Goal: Information Seeking & Learning: Understand process/instructions

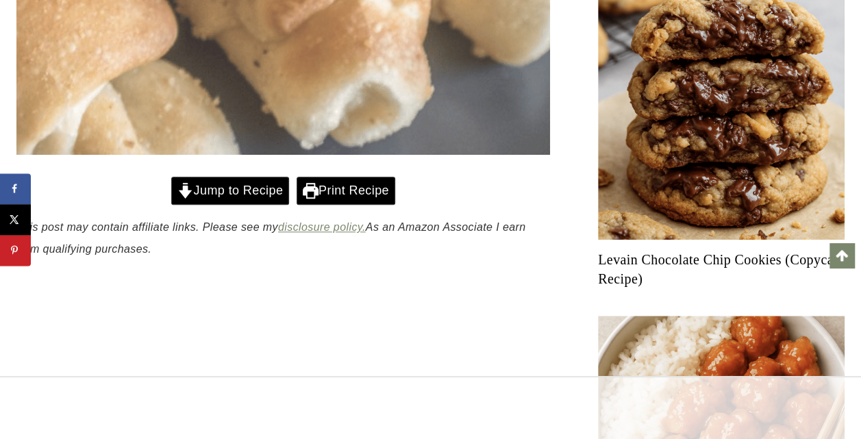
scroll to position [617, 0]
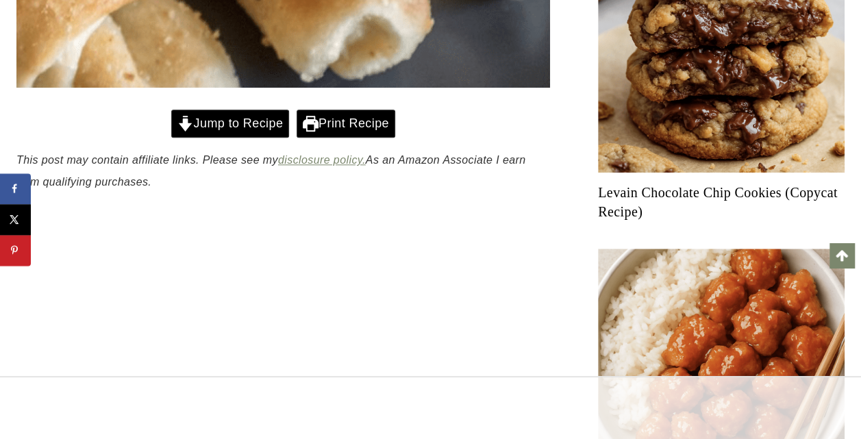
click at [261, 128] on link "Jump to Recipe" at bounding box center [230, 124] width 118 height 28
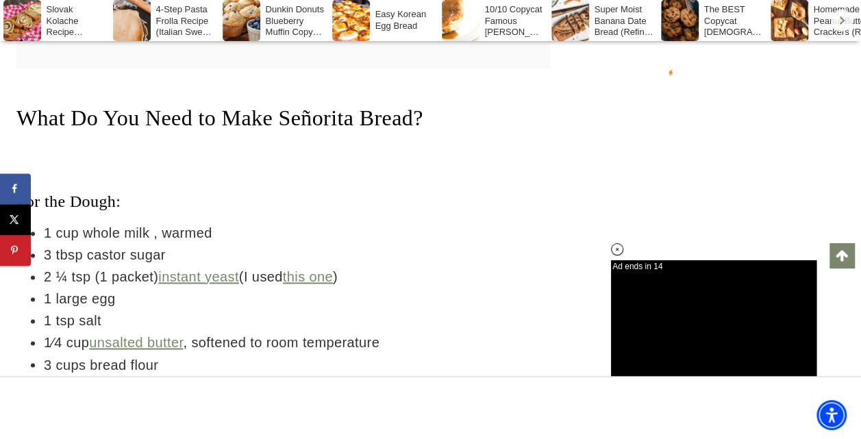
scroll to position [3582, 0]
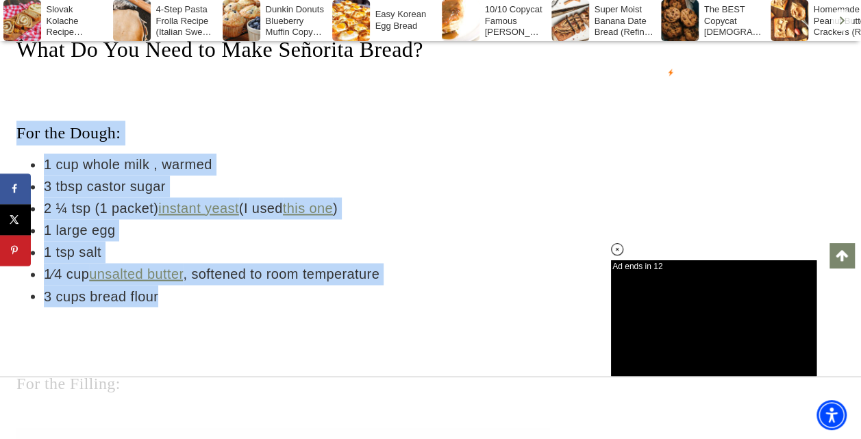
drag, startPoint x: 15, startPoint y: 130, endPoint x: 177, endPoint y: 294, distance: 230.1
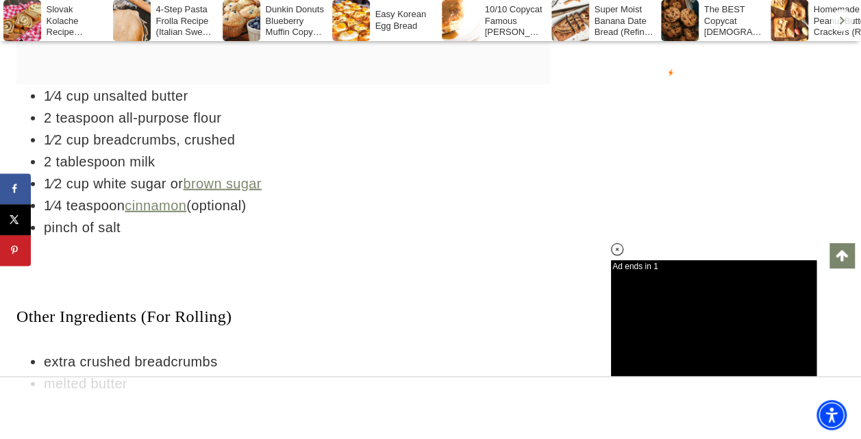
scroll to position [4267, 0]
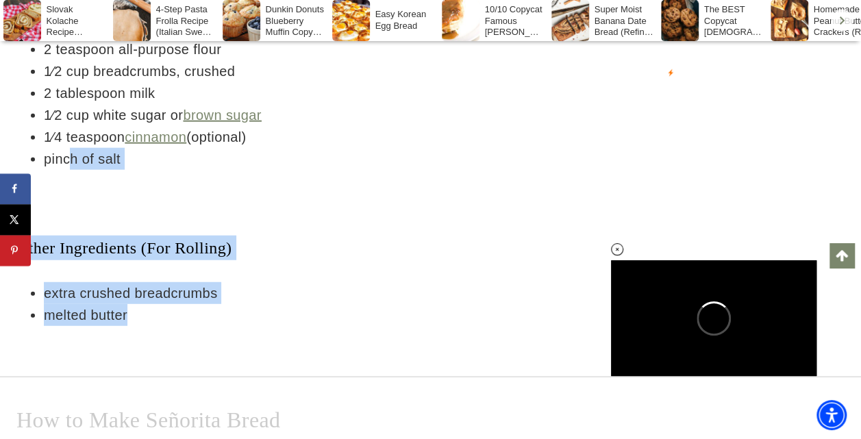
drag, startPoint x: 1, startPoint y: 158, endPoint x: 69, endPoint y: 155, distance: 67.2
drag, startPoint x: 69, startPoint y: 155, endPoint x: 169, endPoint y: 306, distance: 180.9
click at [169, 306] on li "melted butter" at bounding box center [297, 315] width 506 height 22
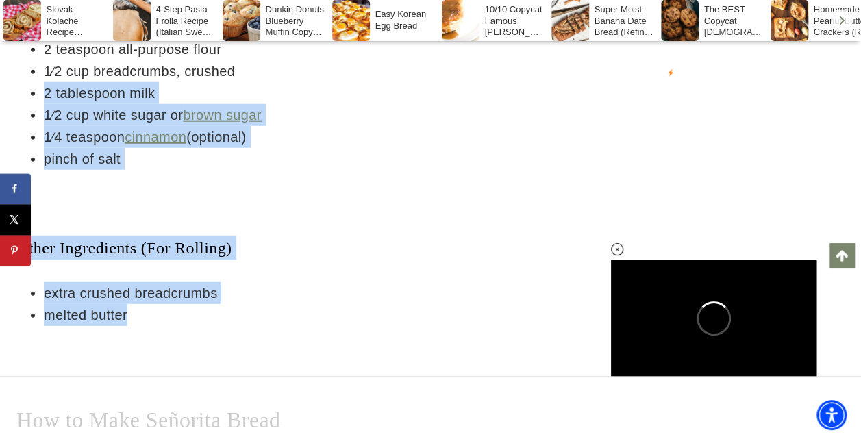
drag, startPoint x: 150, startPoint y: 315, endPoint x: 41, endPoint y: 84, distance: 255.9
drag, startPoint x: 41, startPoint y: 84, endPoint x: 132, endPoint y: 186, distance: 136.4
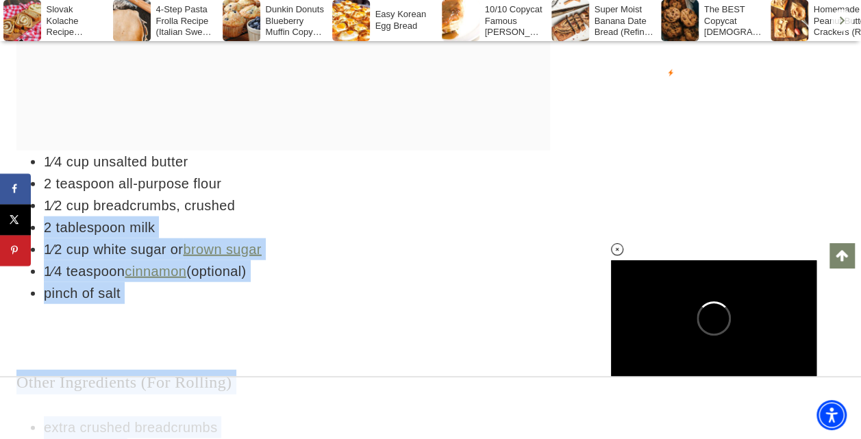
scroll to position [4130, 0]
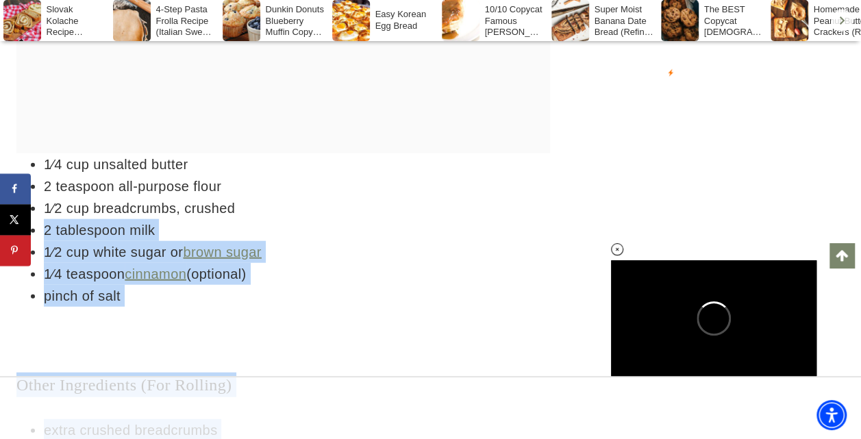
click at [191, 193] on li "2 teaspoon all-purpose flour" at bounding box center [297, 186] width 506 height 22
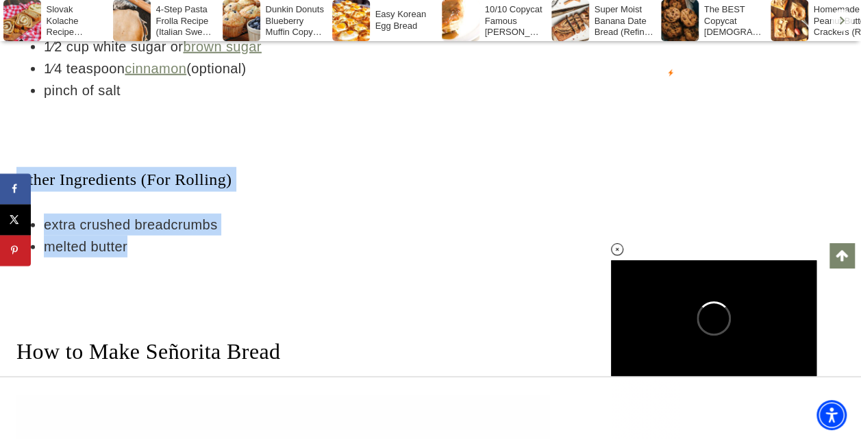
scroll to position [0, 0]
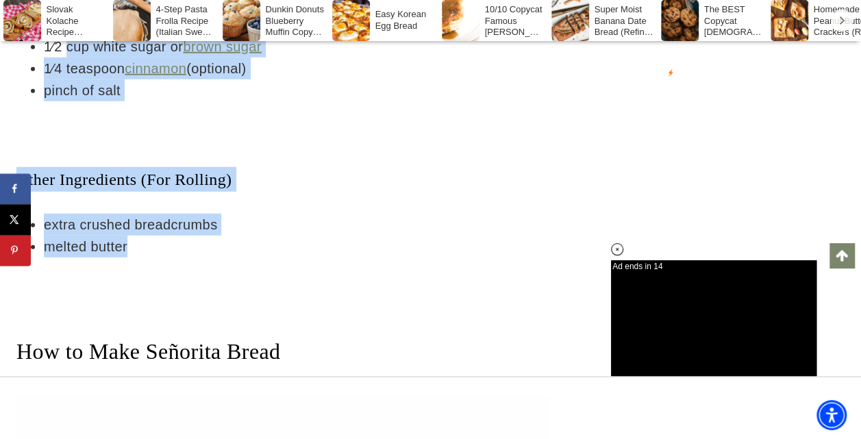
drag, startPoint x: 136, startPoint y: 244, endPoint x: 61, endPoint y: 52, distance: 205.9
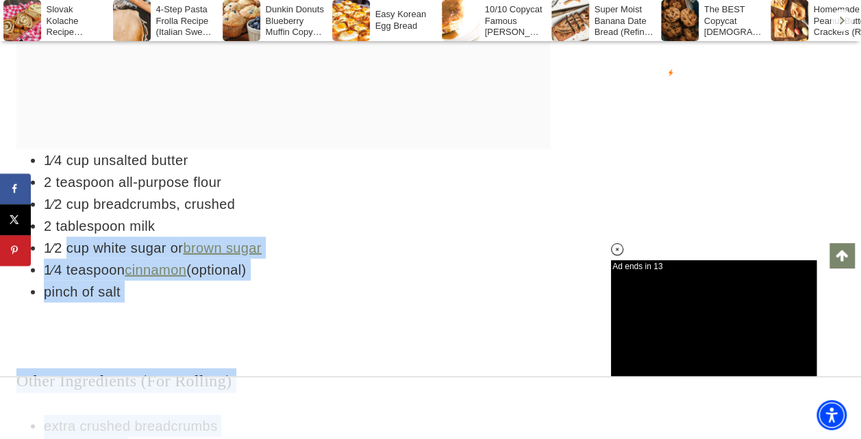
scroll to position [4130, 0]
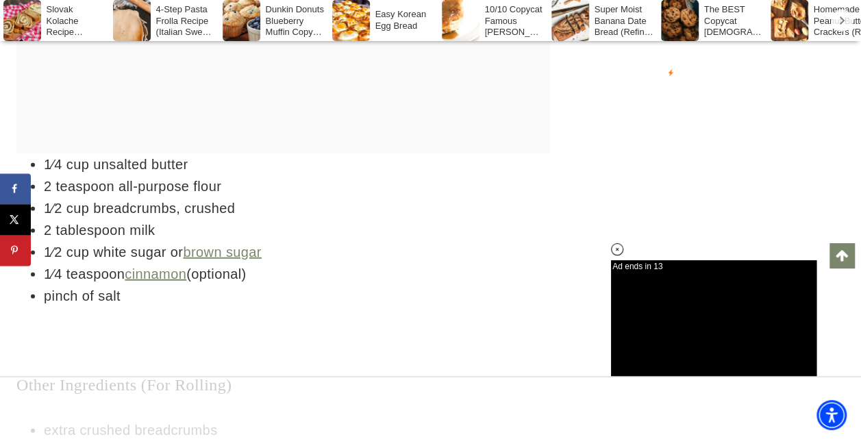
click at [59, 166] on li "1⁄4 cup unsalted butter" at bounding box center [297, 164] width 506 height 22
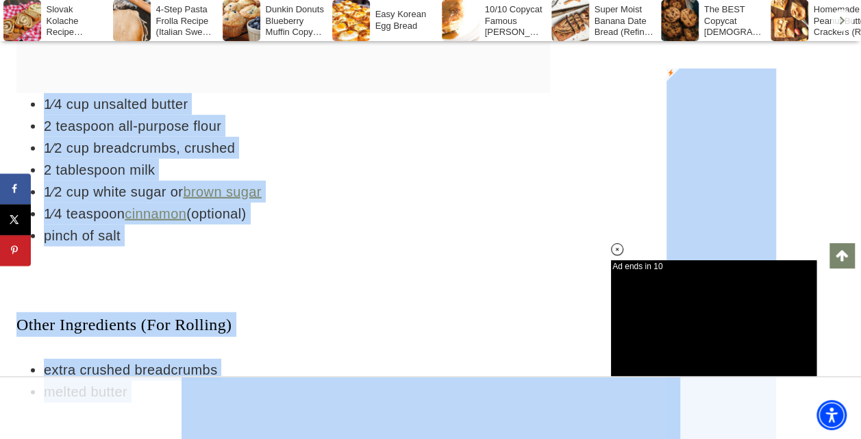
scroll to position [4235, 0]
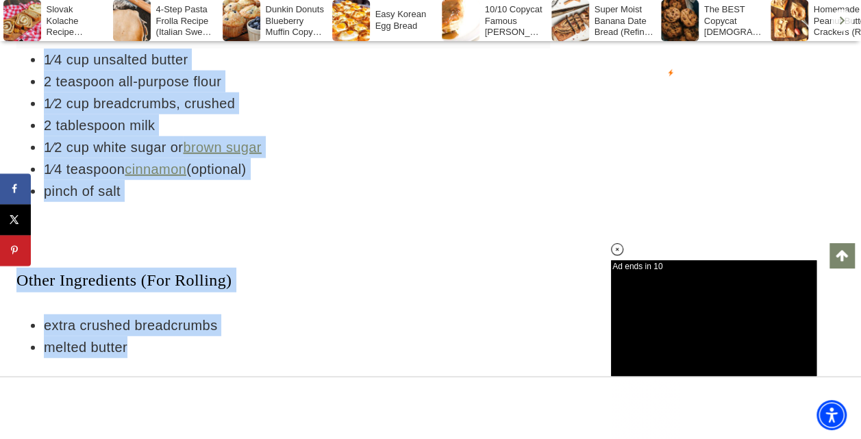
drag, startPoint x: 39, startPoint y: 160, endPoint x: 197, endPoint y: 354, distance: 249.3
copy div "1⁄4 cup unsalted butter 2 teaspoon all-purpose flour 1⁄2 cup breadcrumbs, crush…"
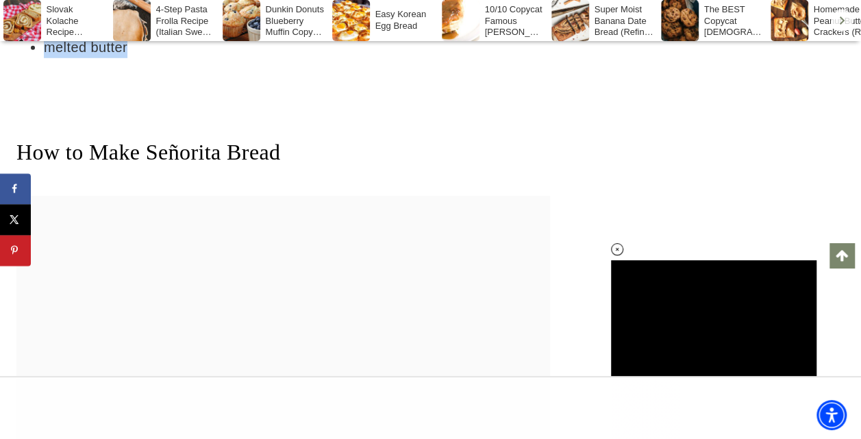
scroll to position [3755, 0]
